Goal: Find specific page/section: Find specific page/section

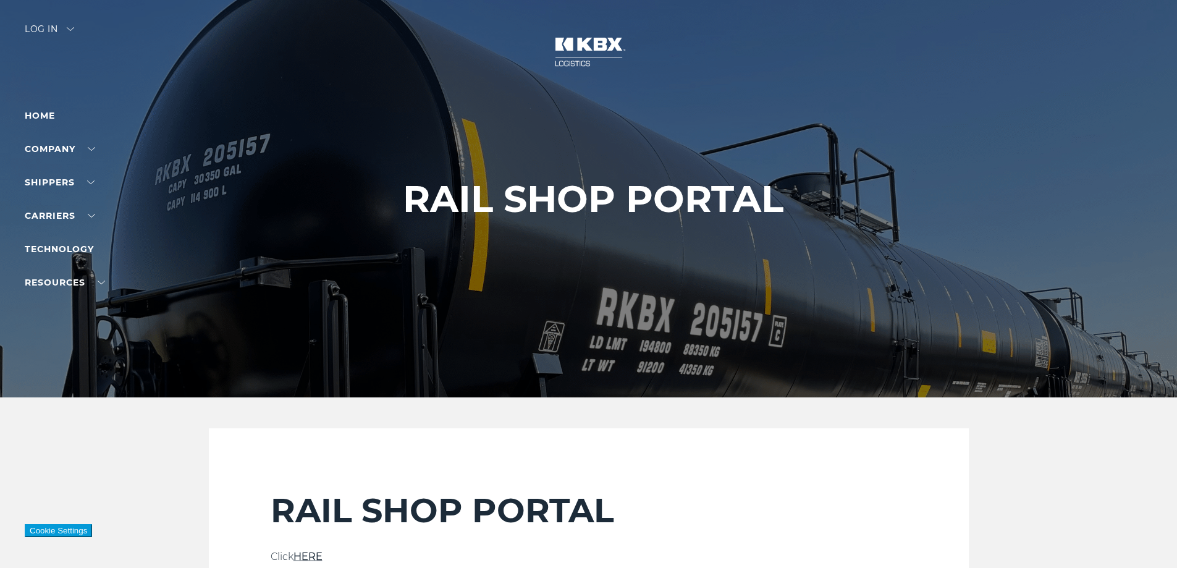
scroll to position [144, 0]
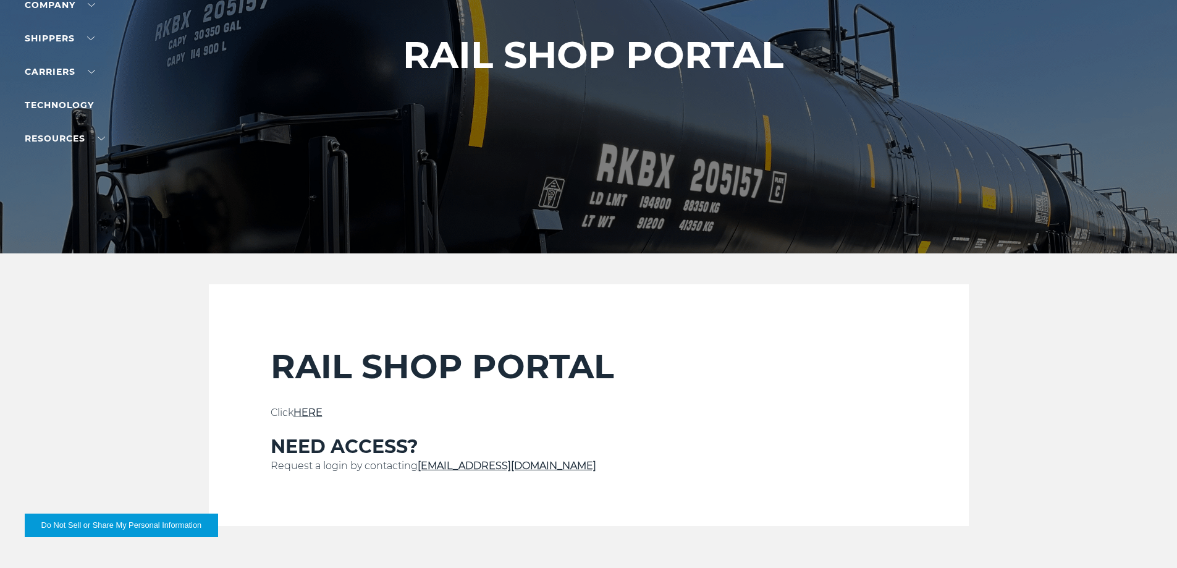
click at [316, 410] on link "HERE" at bounding box center [307, 412] width 29 height 12
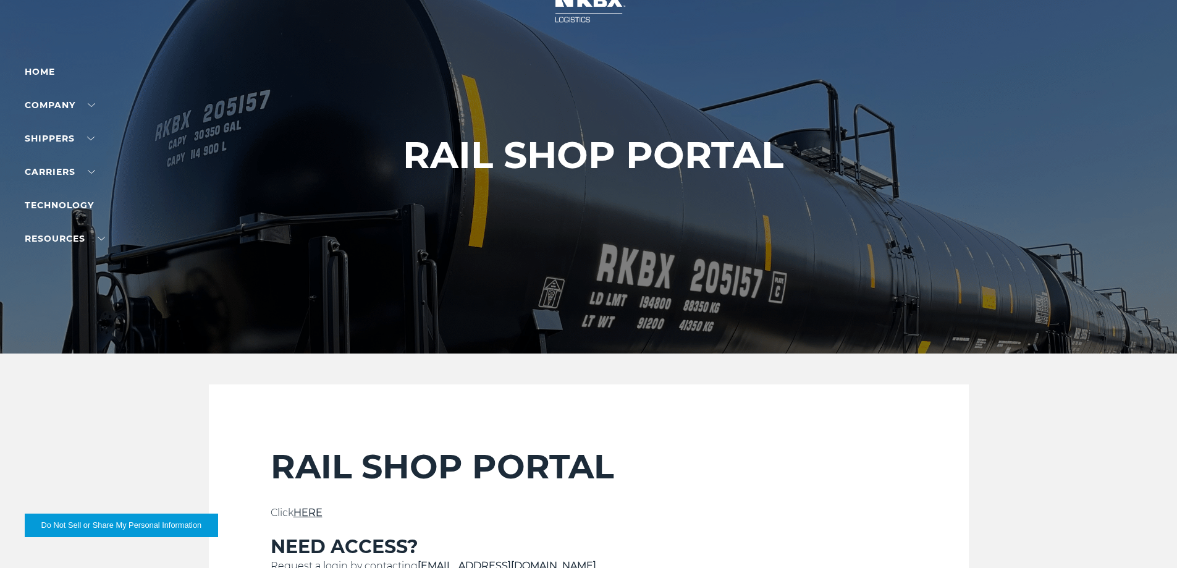
scroll to position [103, 0]
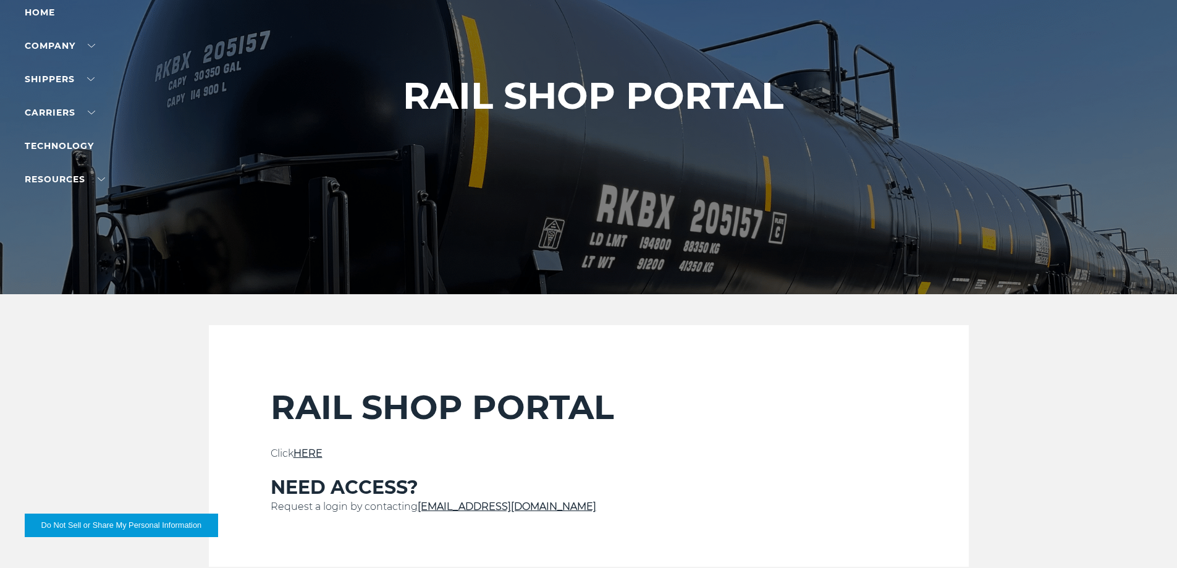
click at [311, 448] on link "HERE" at bounding box center [307, 453] width 29 height 12
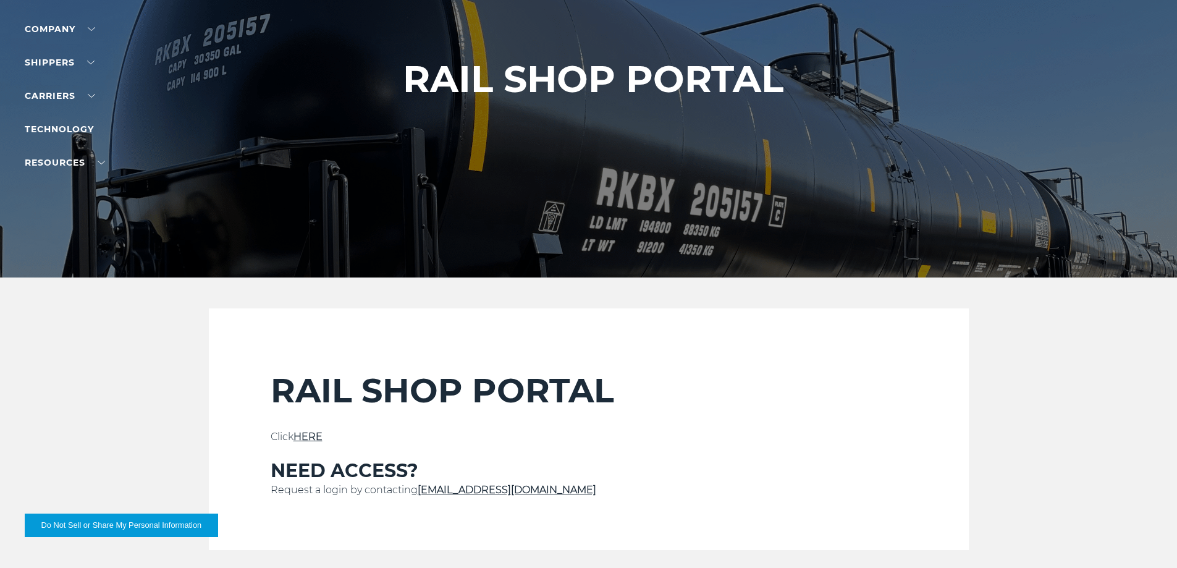
scroll to position [124, 0]
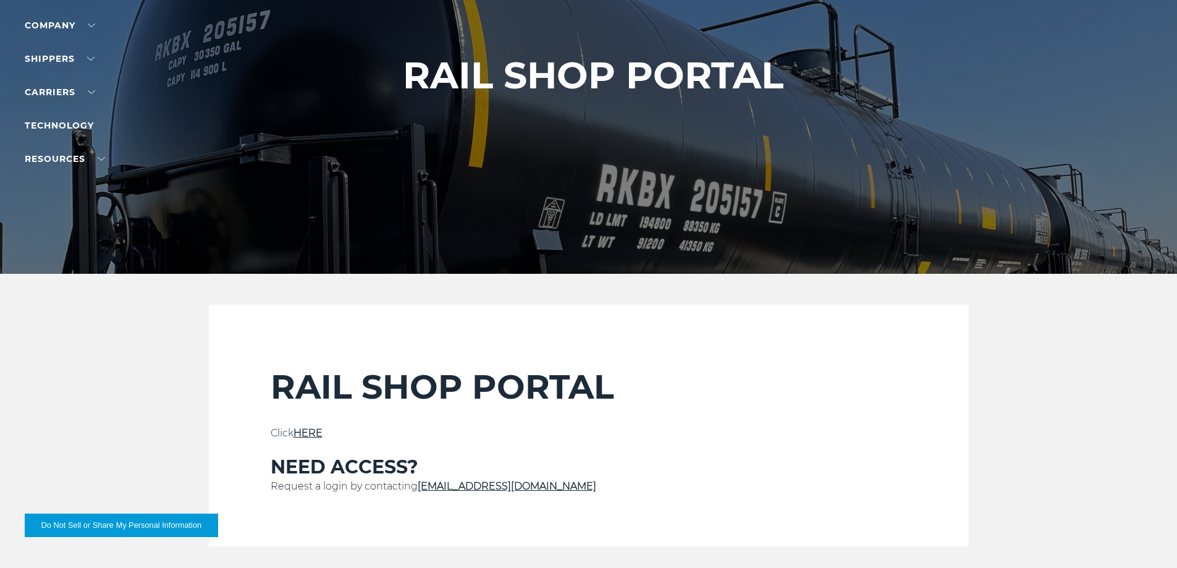
click at [309, 428] on link "HERE" at bounding box center [307, 433] width 29 height 12
